Goal: Transaction & Acquisition: Book appointment/travel/reservation

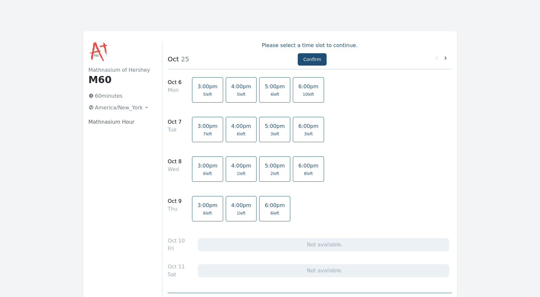
click at [237, 88] on span "4:00pm" at bounding box center [241, 86] width 20 height 6
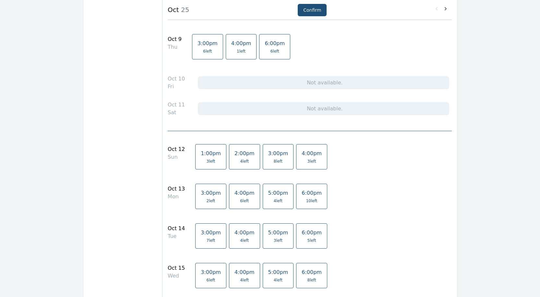
scroll to position [162, 0]
click at [236, 196] on link "4:00pm 6 left" at bounding box center [244, 195] width 31 height 25
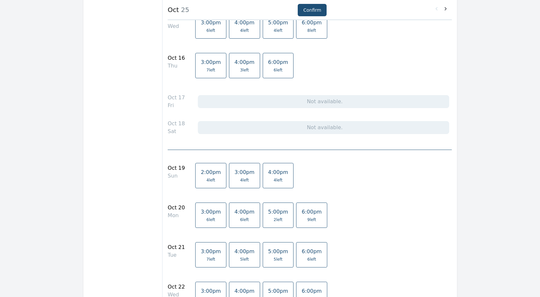
scroll to position [422, 0]
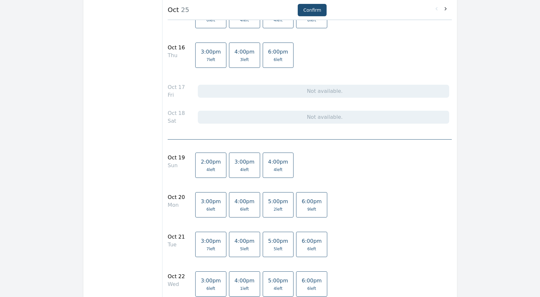
click at [234, 206] on link "4:00pm 6 left" at bounding box center [244, 204] width 31 height 25
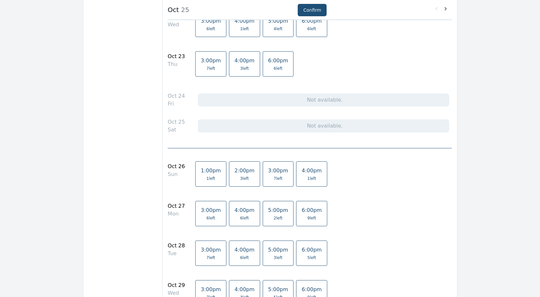
scroll to position [714, 0]
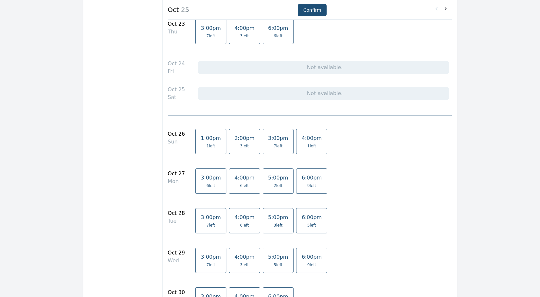
click at [235, 179] on span "4:00pm" at bounding box center [245, 178] width 20 height 6
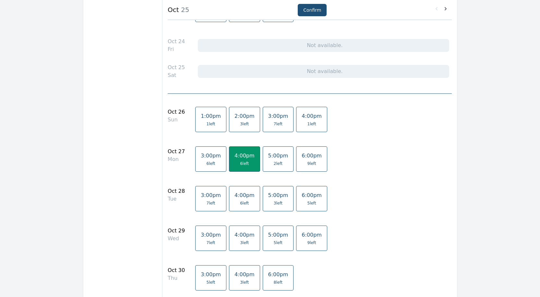
scroll to position [637, 0]
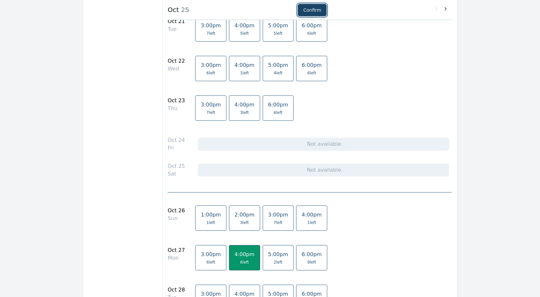
click at [309, 13] on button "Confirm" at bounding box center [312, 10] width 29 height 12
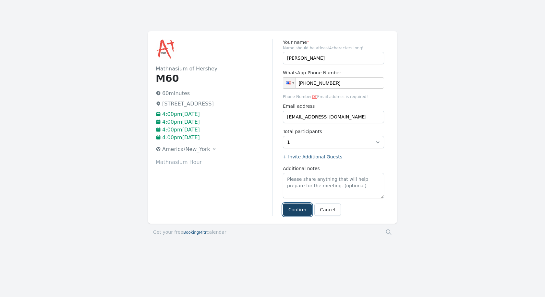
click at [294, 210] on button "Confirm" at bounding box center [297, 210] width 29 height 12
